Goal: Task Accomplishment & Management: Use online tool/utility

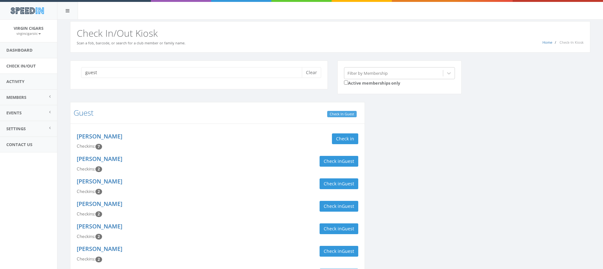
type input "guest"
click at [336, 115] on link "Check In Guest" at bounding box center [341, 114] width 29 height 7
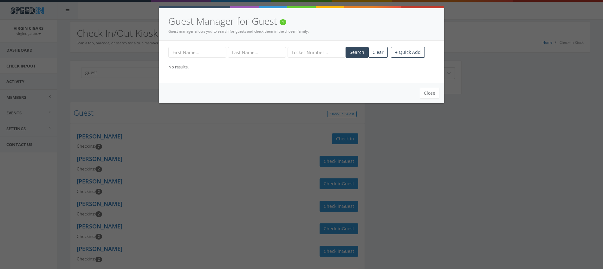
click at [210, 54] on input "text" at bounding box center [197, 52] width 58 height 11
type input "Christian"
click at [236, 53] on input "text" at bounding box center [257, 52] width 58 height 11
type input "Thomas"
click at [408, 54] on button "+ Quick Add" at bounding box center [408, 52] width 34 height 11
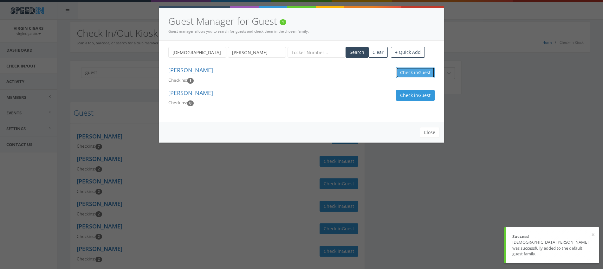
click at [411, 71] on button "Check in Guest" at bounding box center [415, 72] width 39 height 11
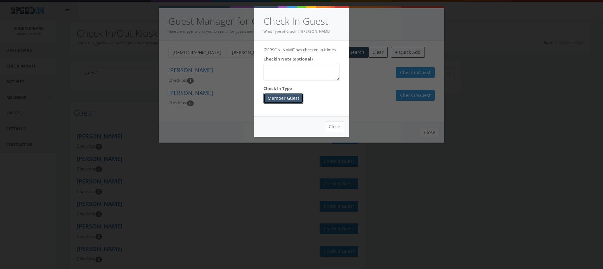
click at [297, 104] on button "Member Guest" at bounding box center [283, 98] width 40 height 11
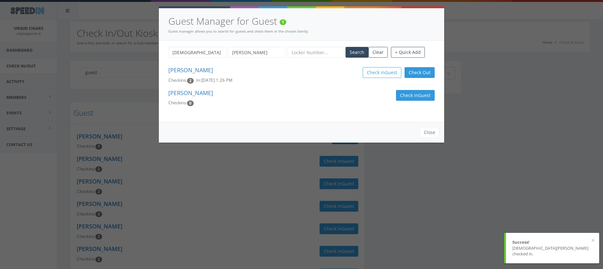
click at [38, 68] on div "Guest Manager for Guest 1 Guest manager allows you to search for guests and che…" at bounding box center [301, 134] width 603 height 269
drag, startPoint x: 434, startPoint y: 133, endPoint x: 399, endPoint y: 133, distance: 35.2
click at [434, 132] on button "Close" at bounding box center [430, 132] width 20 height 11
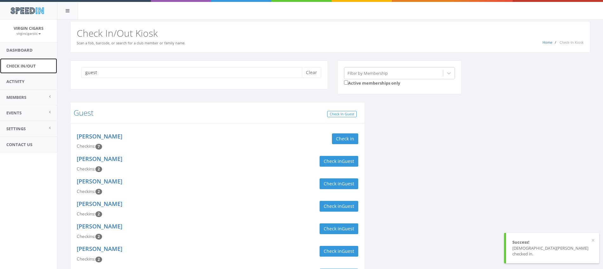
click at [16, 65] on link "Check In/Out" at bounding box center [28, 66] width 57 height 16
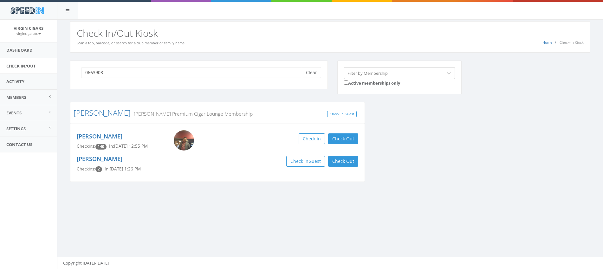
type input "06639081"
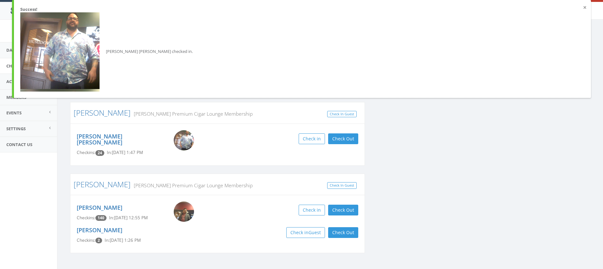
click at [585, 8] on button "×" at bounding box center [584, 7] width 3 height 6
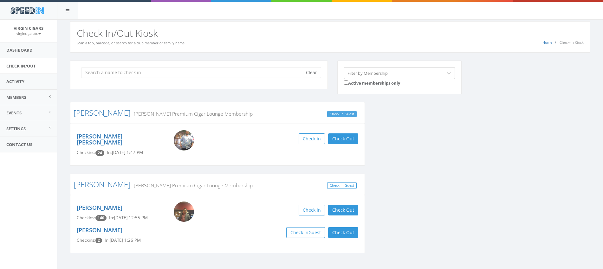
click at [349, 111] on link "Check In Guest" at bounding box center [341, 114] width 29 height 7
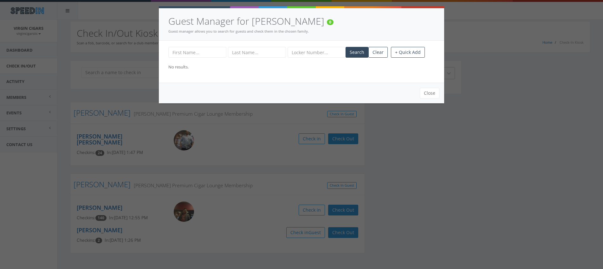
click at [208, 50] on input "text" at bounding box center [197, 52] width 58 height 11
type input "[PERSON_NAME]"
click at [248, 54] on input "text" at bounding box center [257, 52] width 58 height 11
type input "[PERSON_NAME]"
click at [398, 53] on button "+ Quick Add" at bounding box center [408, 52] width 34 height 11
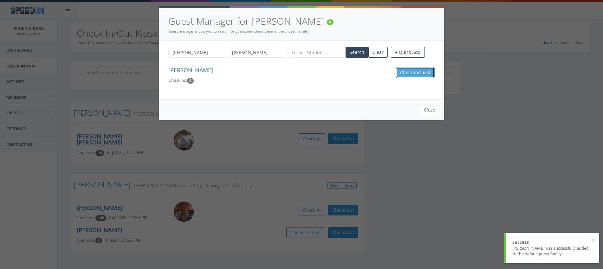
click at [402, 71] on button "Check in Guest" at bounding box center [415, 72] width 39 height 11
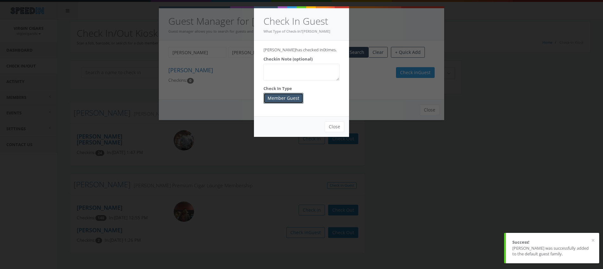
click at [286, 104] on button "Member Guest" at bounding box center [283, 98] width 40 height 11
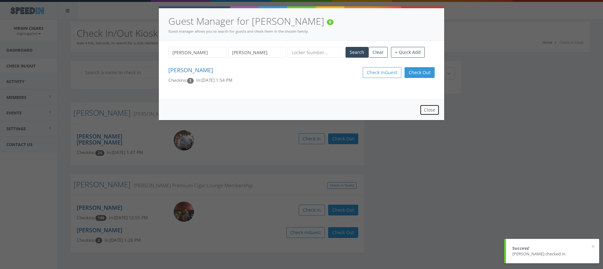
click at [434, 108] on button "Close" at bounding box center [430, 110] width 20 height 11
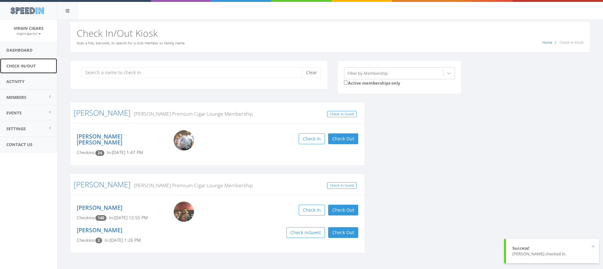
click at [26, 66] on link "Check In/Out" at bounding box center [28, 66] width 57 height 16
